Goal: Task Accomplishment & Management: Manage account settings

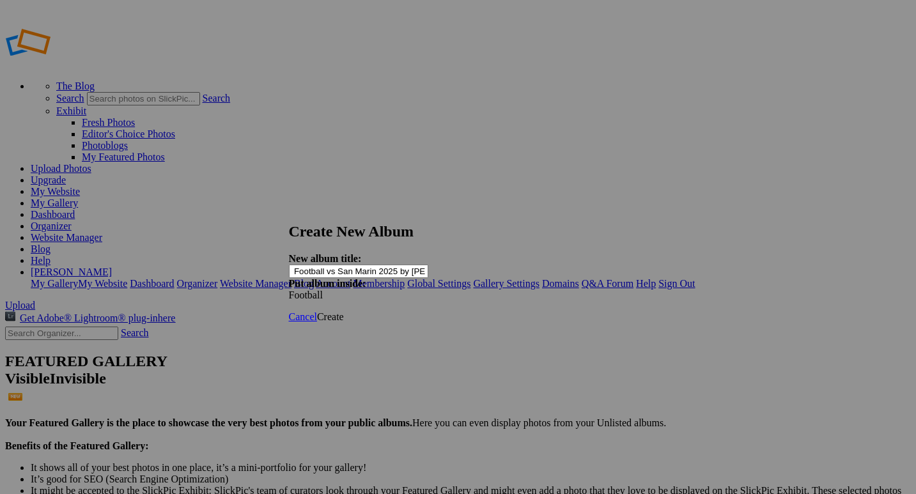
scroll to position [0, 29]
type input "Varsity Football vs San Marin 2025 by [PERSON_NAME]"
click at [344, 311] on span "Create" at bounding box center [330, 316] width 27 height 11
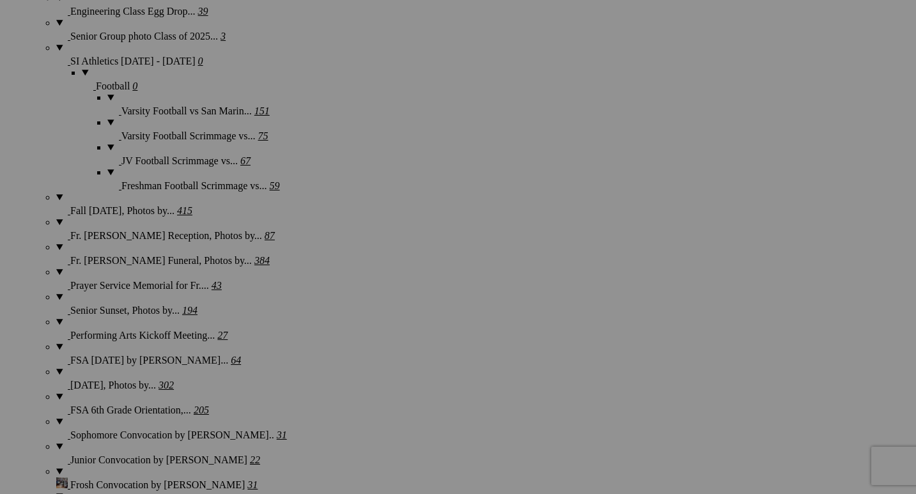
scroll to position [1197, 0]
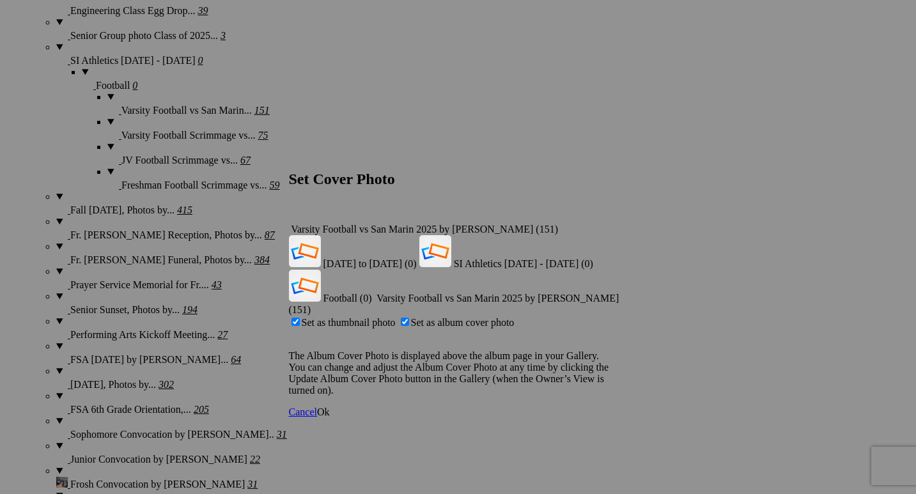
click at [330, 407] on span "Ok" at bounding box center [323, 412] width 13 height 11
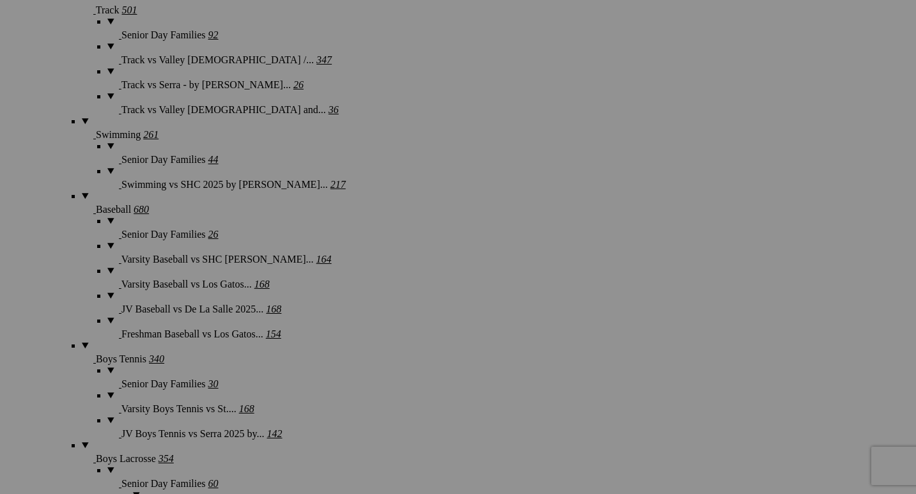
scroll to position [2159, 0]
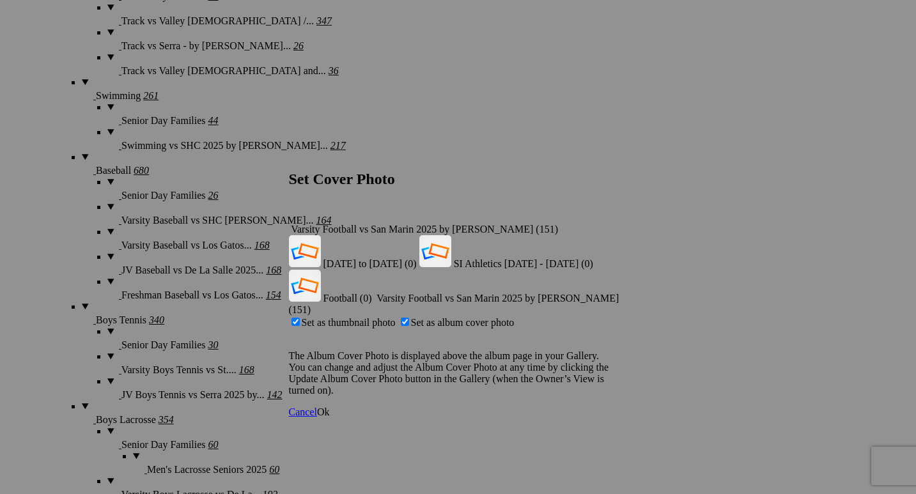
click at [330, 407] on span "Ok" at bounding box center [323, 412] width 13 height 11
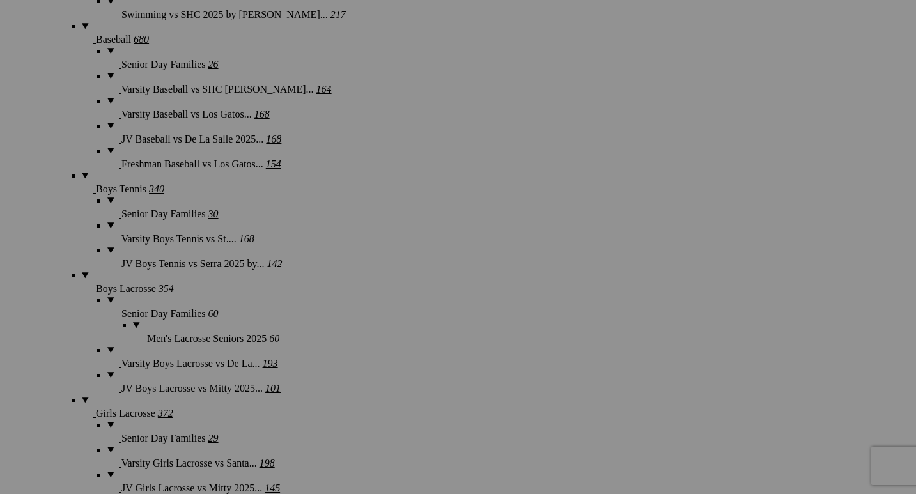
scroll to position [2293, 0]
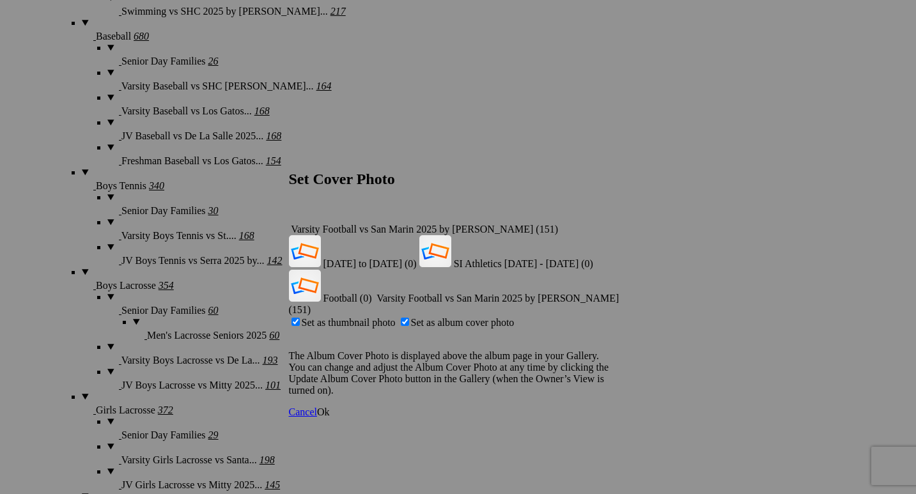
click at [330, 407] on span "Ok" at bounding box center [323, 412] width 13 height 11
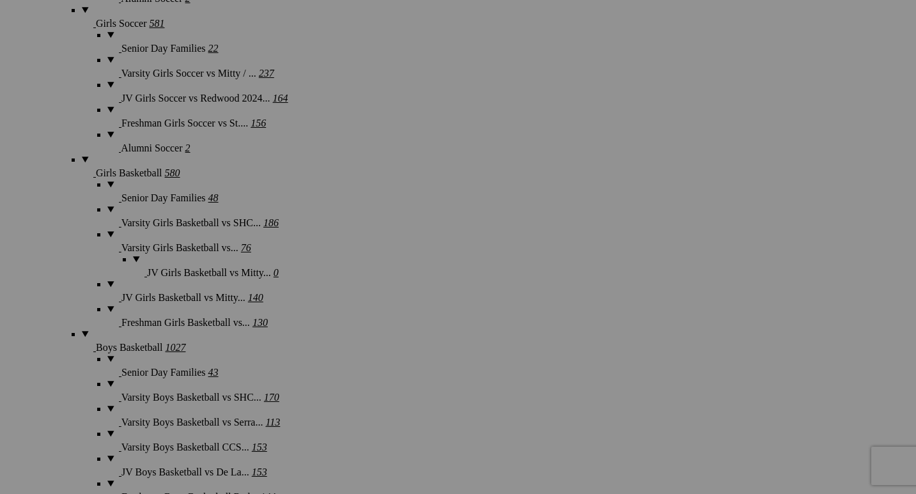
scroll to position [3357, 0]
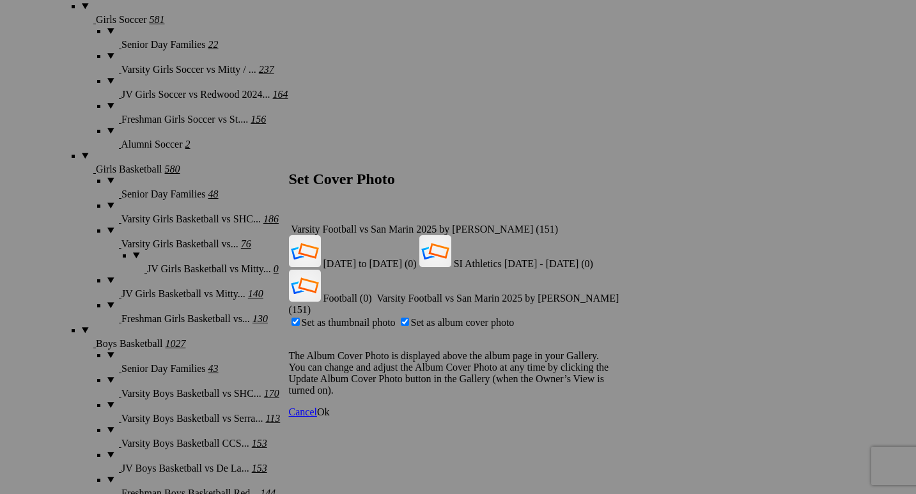
click at [330, 407] on span "Ok" at bounding box center [323, 412] width 13 height 11
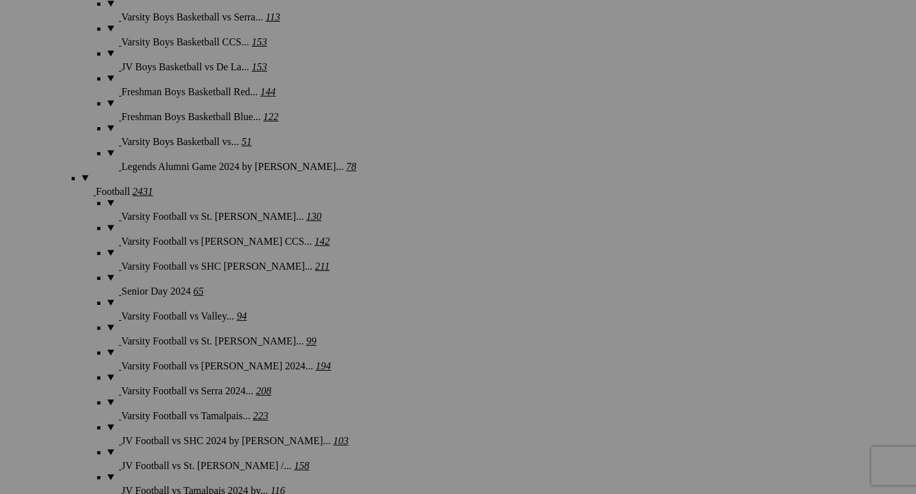
scroll to position [3778, 0]
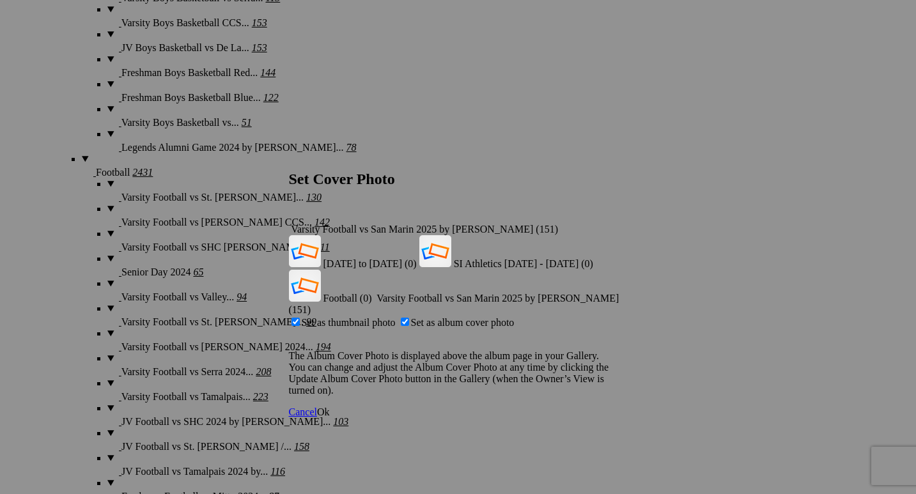
click at [330, 407] on span "Ok" at bounding box center [323, 412] width 13 height 11
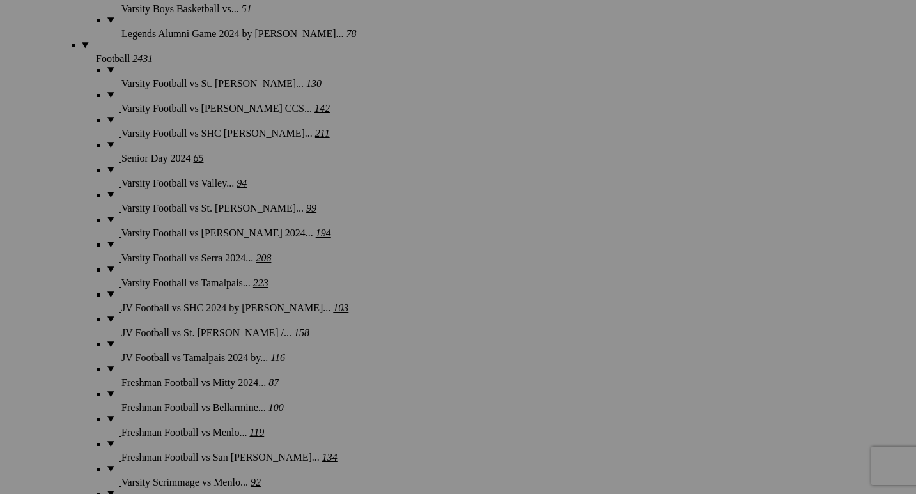
scroll to position [3922, 0]
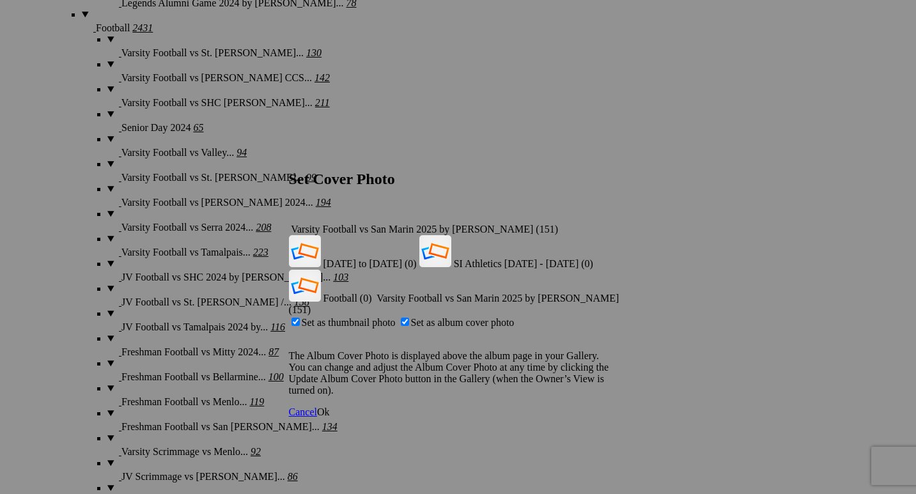
click at [330, 407] on span "Ok" at bounding box center [323, 412] width 13 height 11
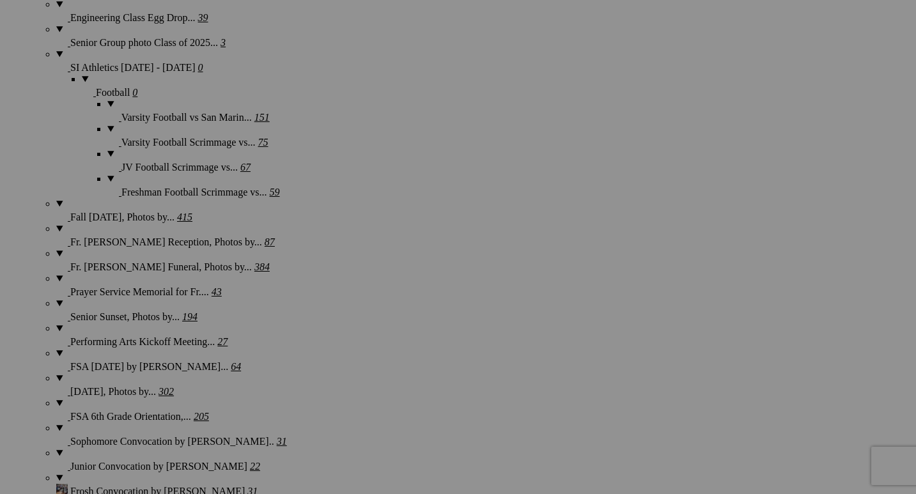
scroll to position [1195, 0]
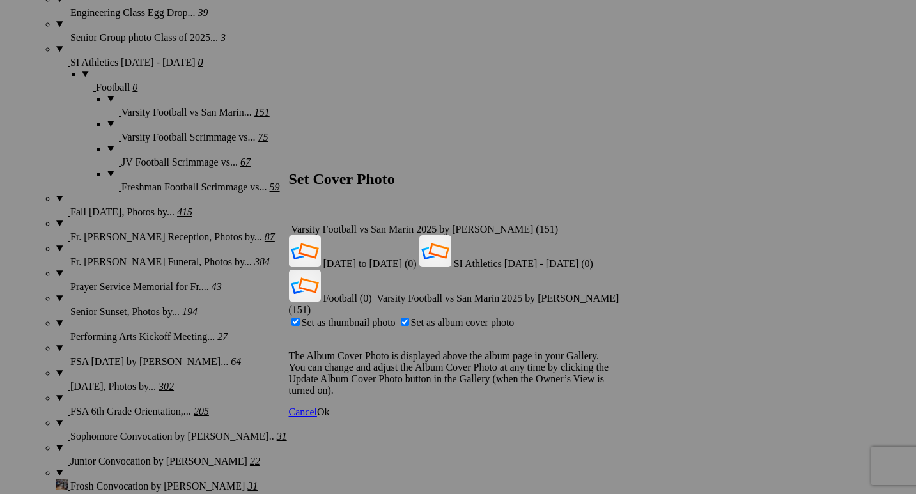
click at [604, 224] on div "Varsity Football vs San Marin 2025 by Paul Ghiglieri (151)" at bounding box center [458, 230] width 339 height 12
click at [372, 293] on span "Football (0)" at bounding box center [348, 298] width 49 height 11
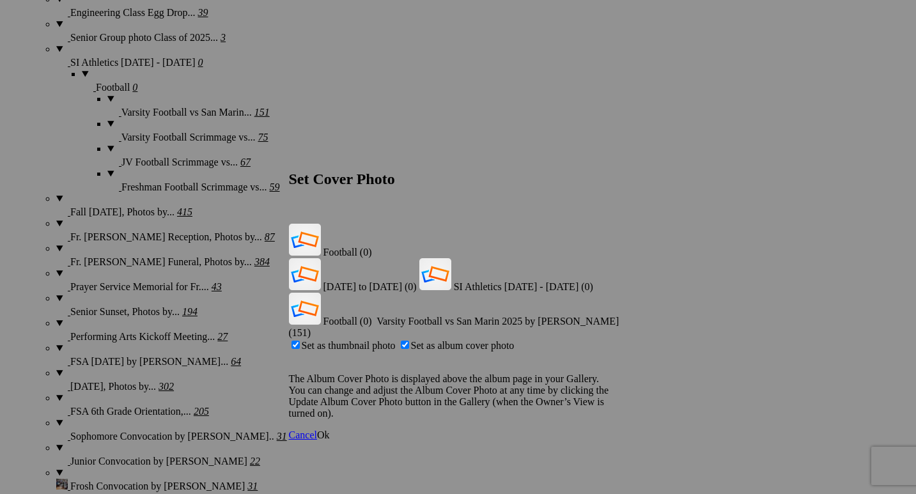
click at [330, 430] on span "Ok" at bounding box center [323, 435] width 13 height 11
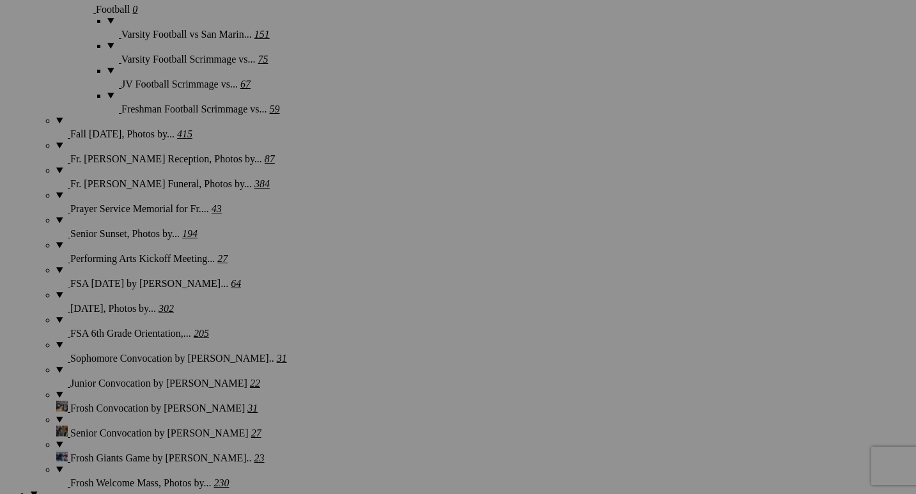
scroll to position [1277, 0]
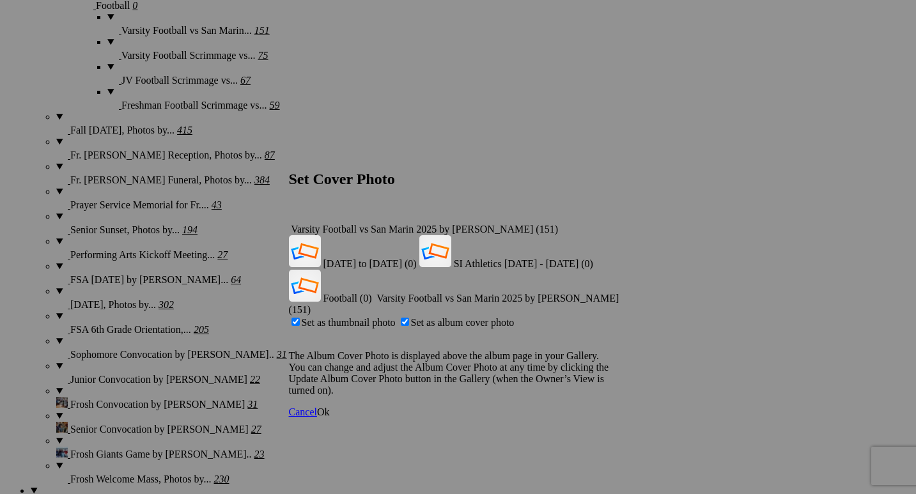
click at [604, 224] on div "Varsity Football vs San Marin 2025 by Paul Ghiglieri (151)" at bounding box center [458, 230] width 339 height 12
click at [372, 293] on span "Football (0)" at bounding box center [348, 298] width 49 height 11
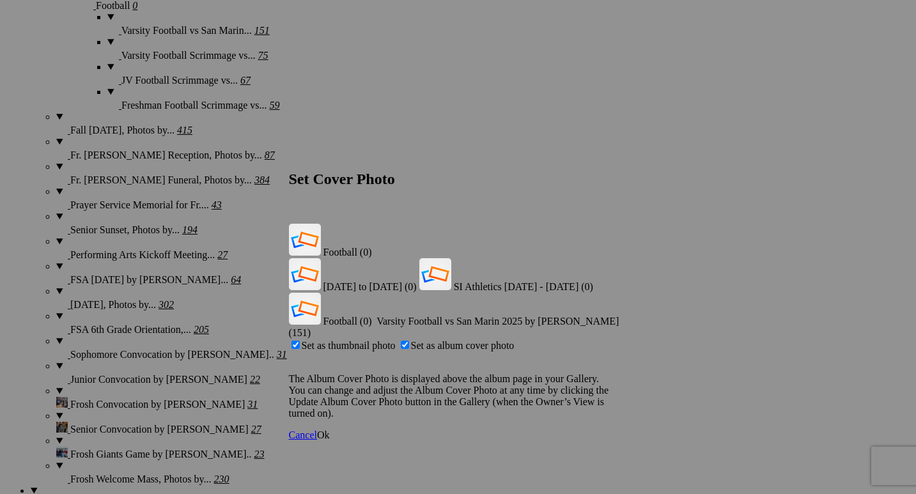
click at [330, 430] on span "Ok" at bounding box center [323, 435] width 13 height 11
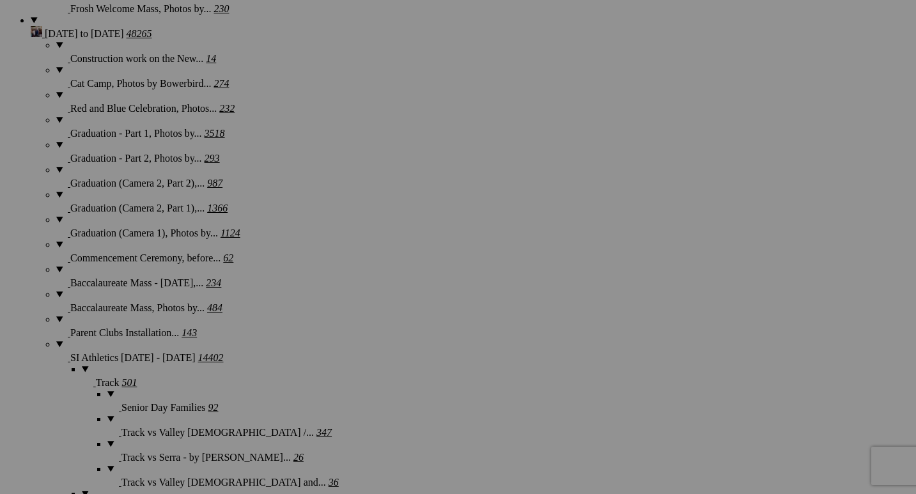
scroll to position [1763, 0]
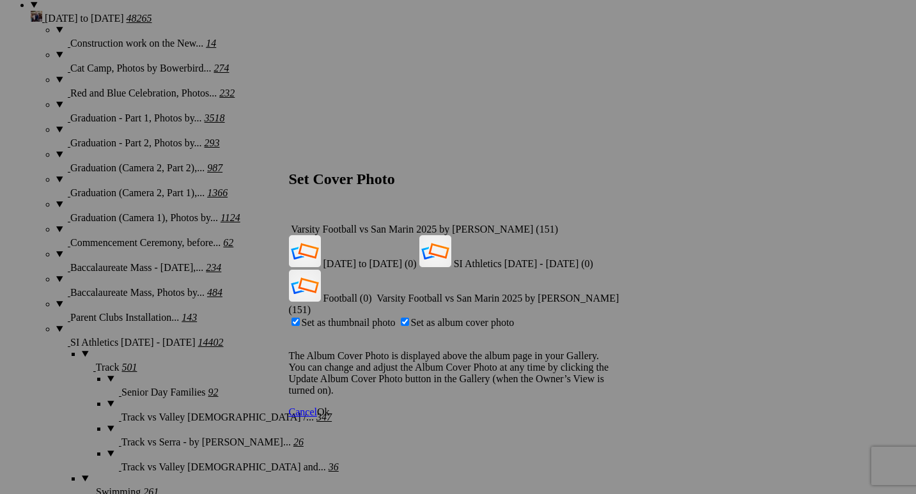
click at [616, 407] on div "Cancel Ok" at bounding box center [458, 413] width 339 height 12
click at [330, 407] on span "Ok" at bounding box center [323, 412] width 13 height 11
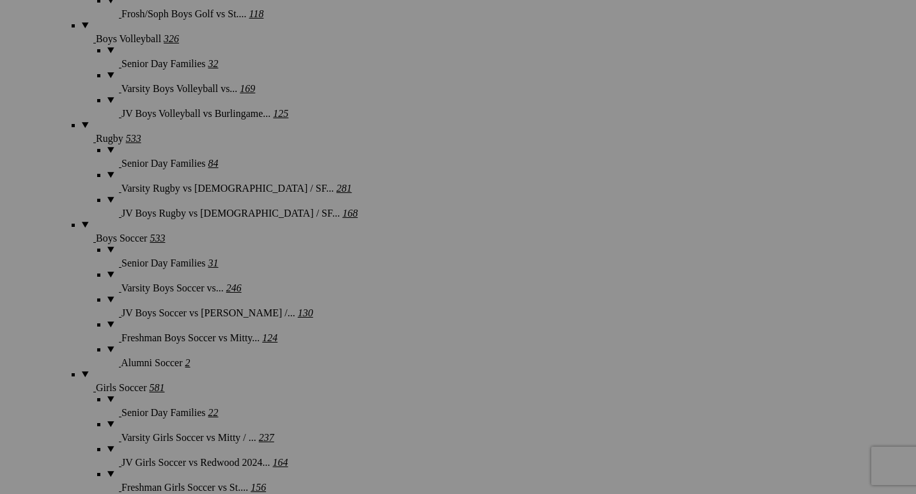
scroll to position [3006, 0]
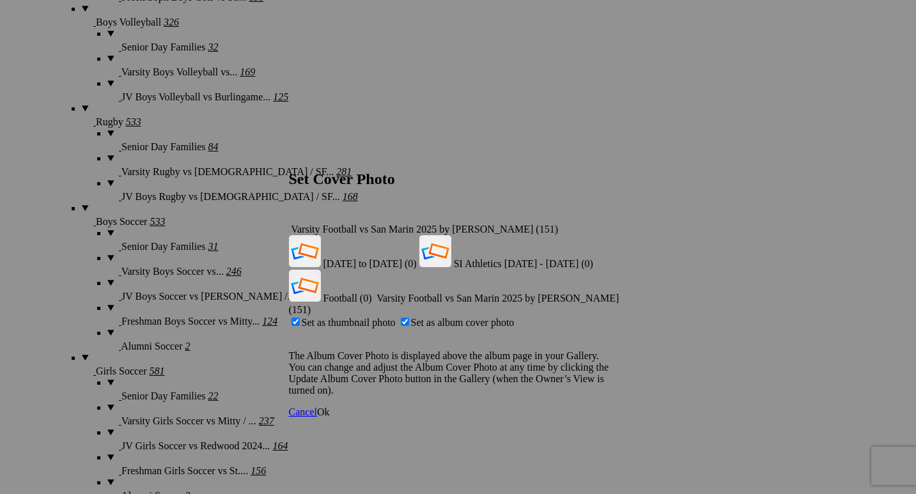
click at [604, 224] on div "Varsity Football vs San Marin 2025 by Paul Ghiglieri (151)" at bounding box center [458, 230] width 339 height 12
click at [372, 293] on span "Football (0)" at bounding box center [348, 298] width 49 height 11
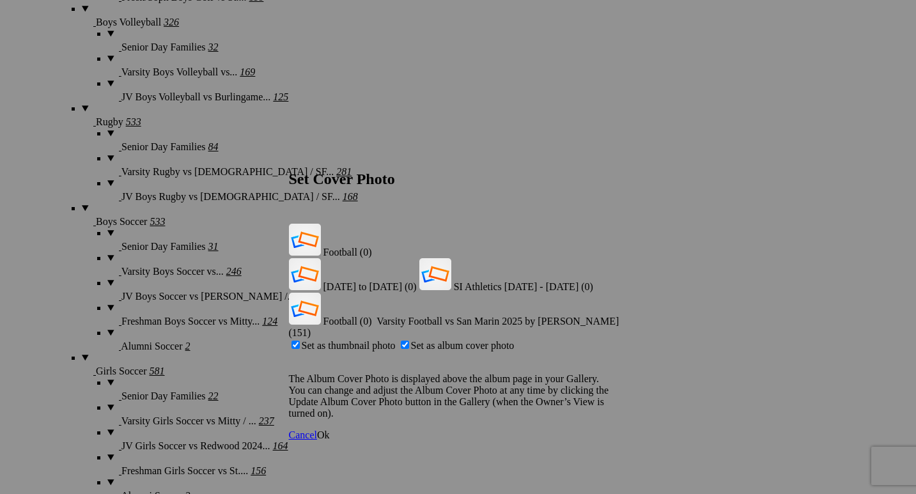
click at [330, 430] on span "Ok" at bounding box center [323, 435] width 13 height 11
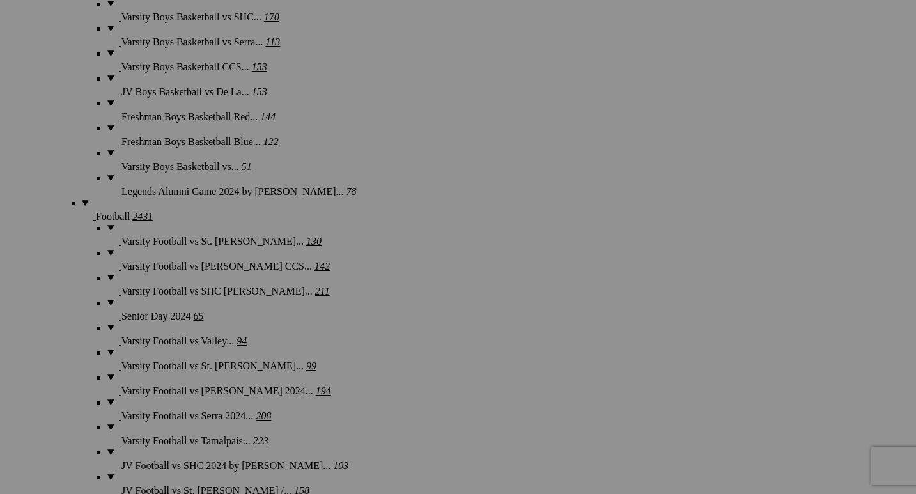
scroll to position [3736, 0]
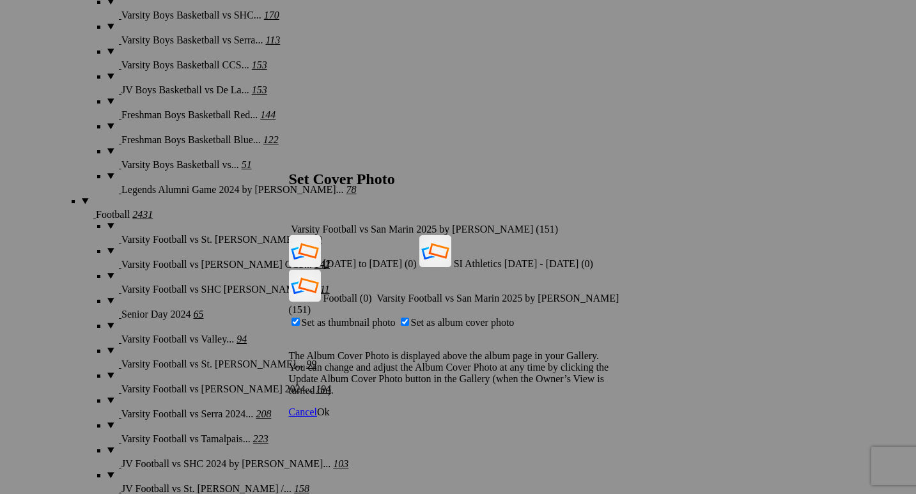
click at [330, 407] on span "Ok" at bounding box center [323, 412] width 13 height 11
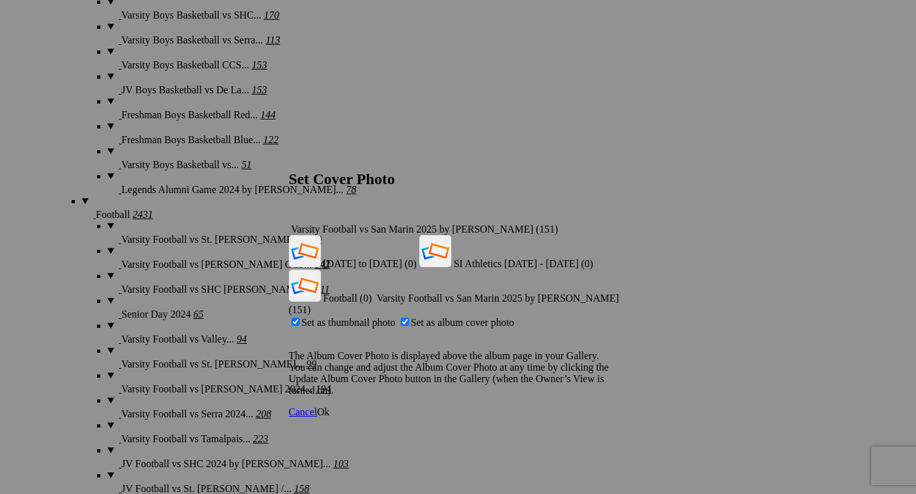
click at [330, 407] on link "Ok" at bounding box center [323, 412] width 13 height 11
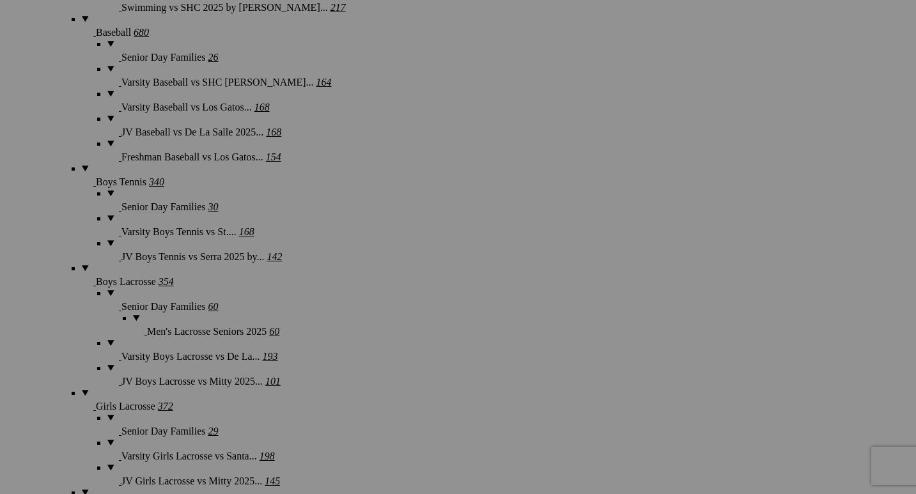
scroll to position [2295, 0]
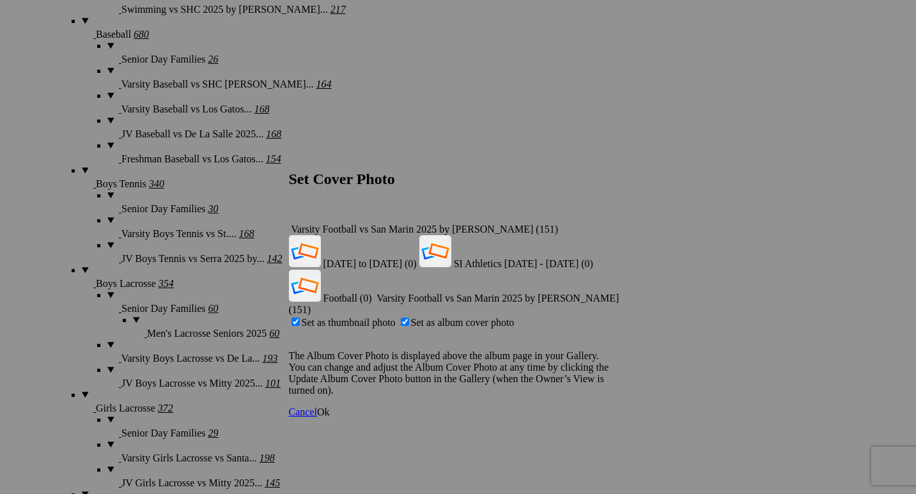
click at [330, 407] on span "Ok" at bounding box center [323, 412] width 13 height 11
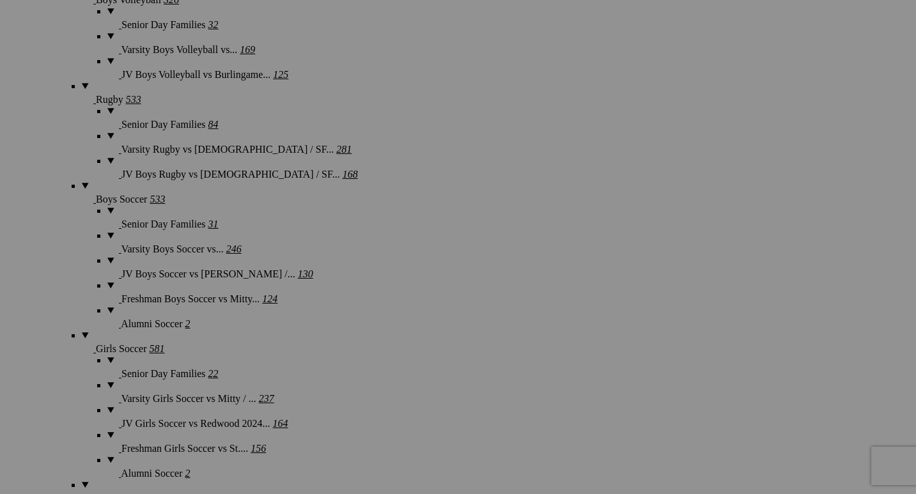
scroll to position [3036, 0]
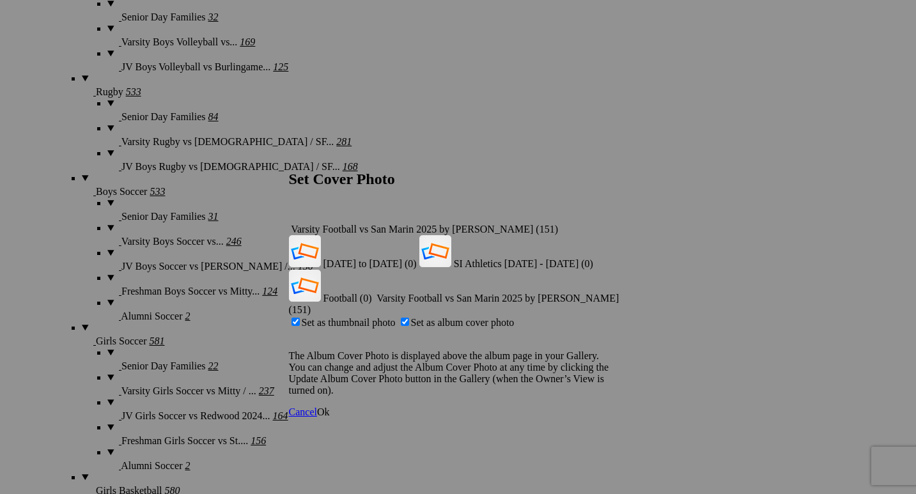
click at [330, 407] on span "Ok" at bounding box center [323, 412] width 13 height 11
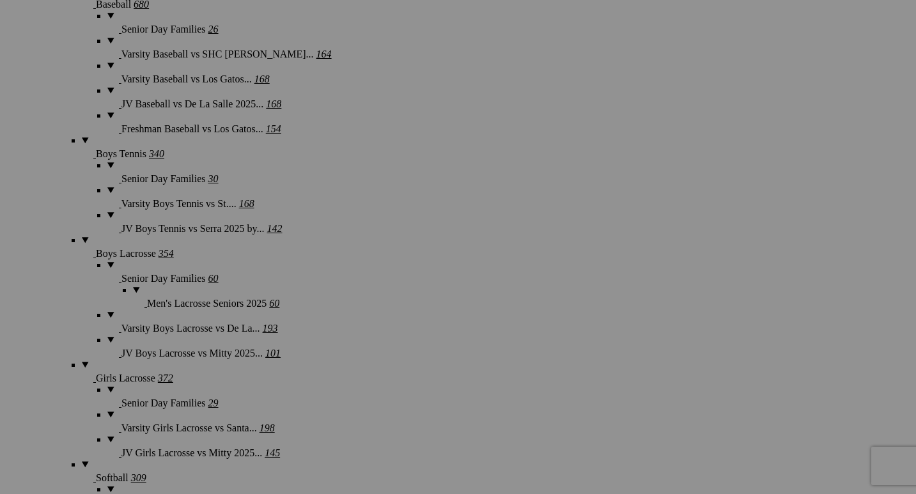
scroll to position [2325, 0]
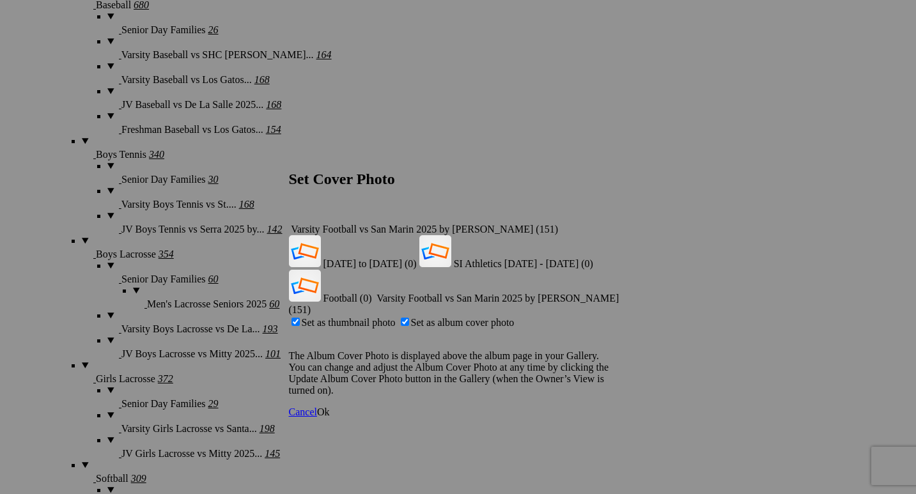
click at [607, 224] on div "Varsity Football vs San Marin 2025 by Paul Ghiglieri (151)" at bounding box center [458, 230] width 339 height 12
click at [372, 293] on span "Football (0)" at bounding box center [348, 298] width 49 height 11
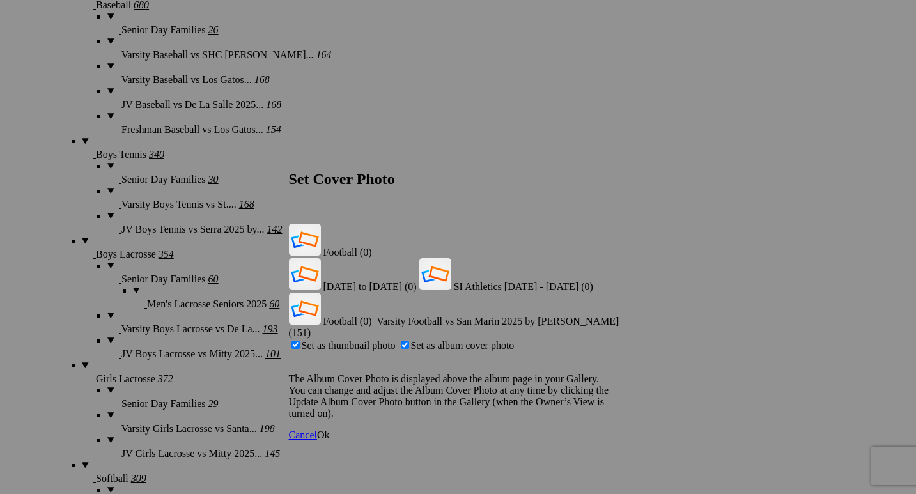
click at [330, 430] on span "Ok" at bounding box center [323, 435] width 13 height 11
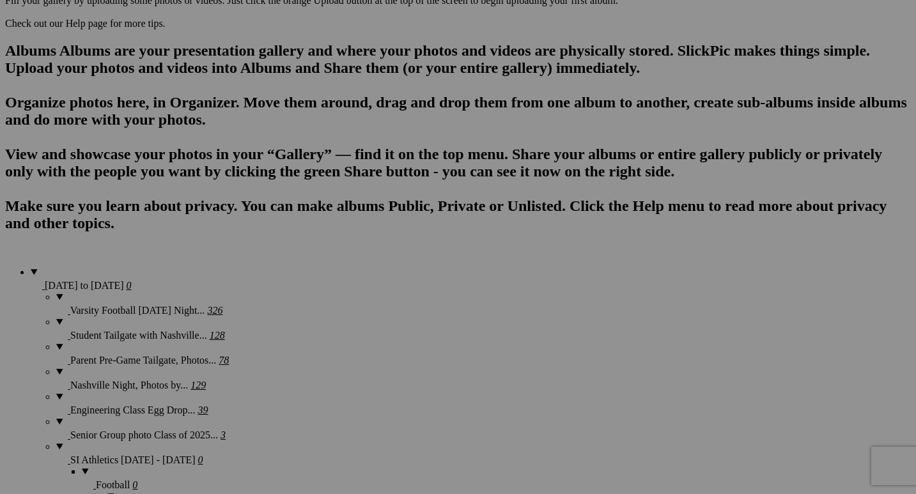
scroll to position [0, 0]
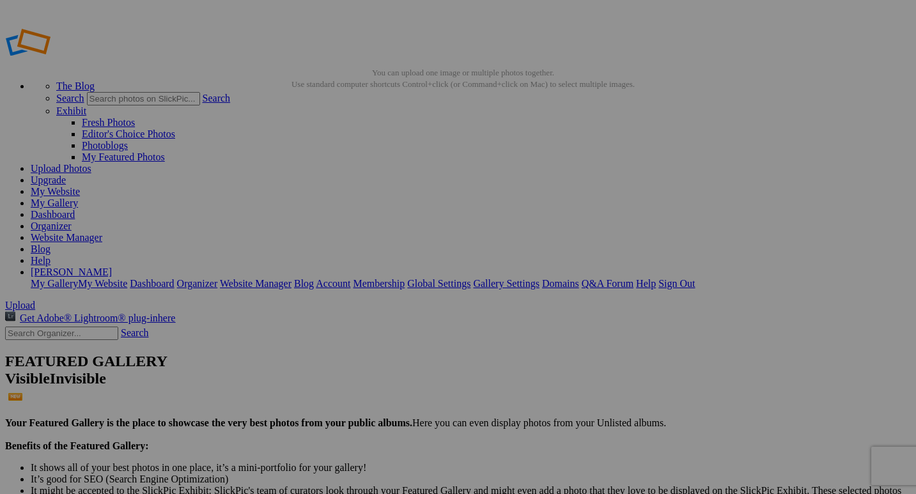
drag, startPoint x: 58, startPoint y: 254, endPoint x: 56, endPoint y: 285, distance: 31.4
drag, startPoint x: 60, startPoint y: 232, endPoint x: 55, endPoint y: 264, distance: 32.4
drag, startPoint x: 63, startPoint y: 212, endPoint x: 59, endPoint y: 244, distance: 32.2
drag, startPoint x: 66, startPoint y: 192, endPoint x: 61, endPoint y: 224, distance: 31.7
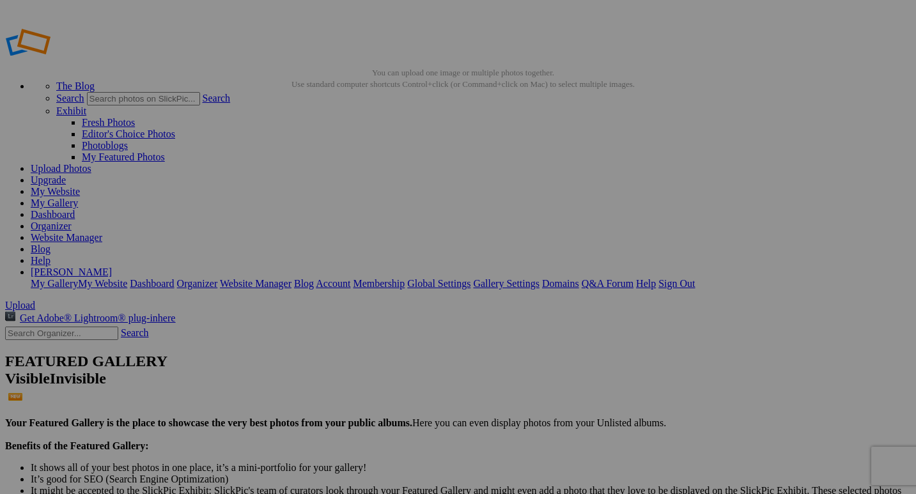
drag, startPoint x: 66, startPoint y: 172, endPoint x: 61, endPoint y: 205, distance: 33.0
drag, startPoint x: 68, startPoint y: 151, endPoint x: 65, endPoint y: 183, distance: 32.2
